Goal: Information Seeking & Learning: Learn about a topic

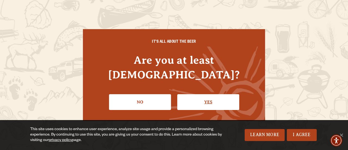
click at [212, 94] on link "Yes" at bounding box center [208, 102] width 62 height 16
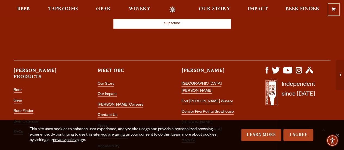
scroll to position [1528, 0]
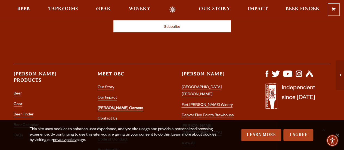
click at [108, 106] on link "[PERSON_NAME] Careers" at bounding box center [121, 108] width 46 height 5
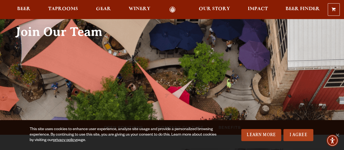
scroll to position [67, 0]
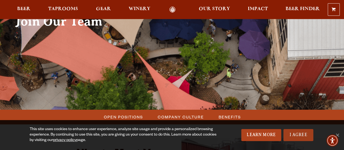
click at [295, 133] on link "I Agree" at bounding box center [298, 135] width 30 height 12
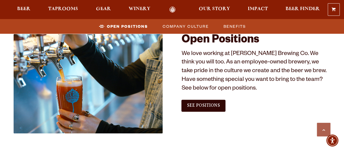
scroll to position [305, 0]
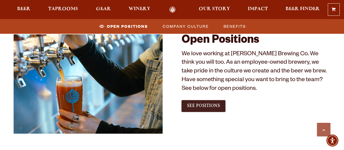
click at [200, 107] on span "See Positions" at bounding box center [203, 105] width 33 height 5
